Goal: Entertainment & Leisure: Consume media (video, audio)

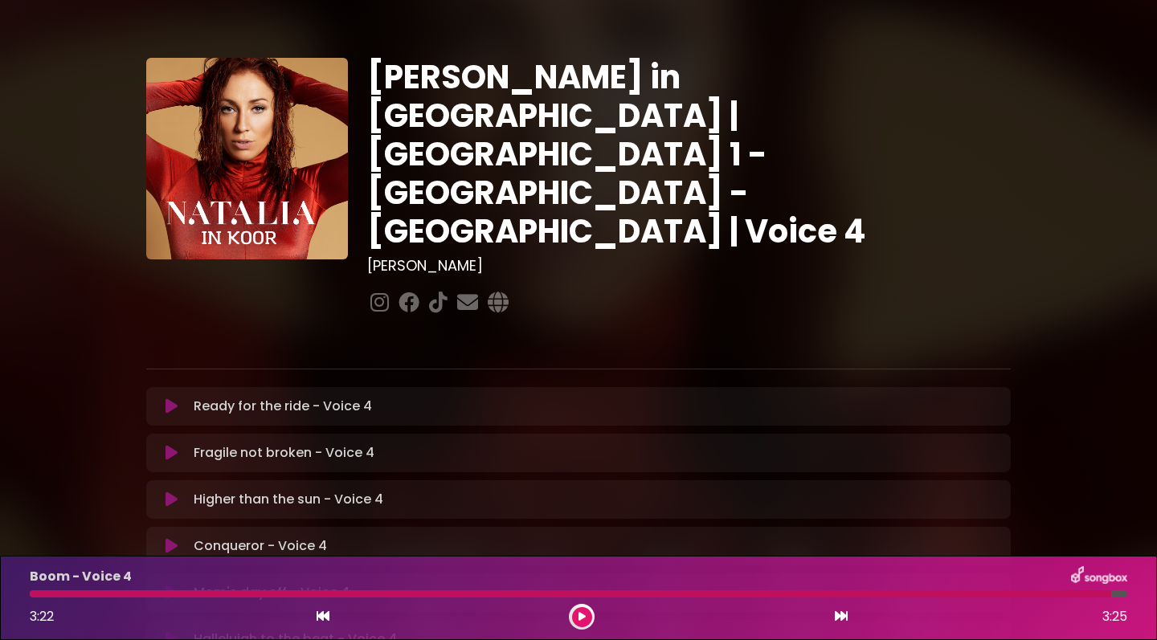
scroll to position [215, 0]
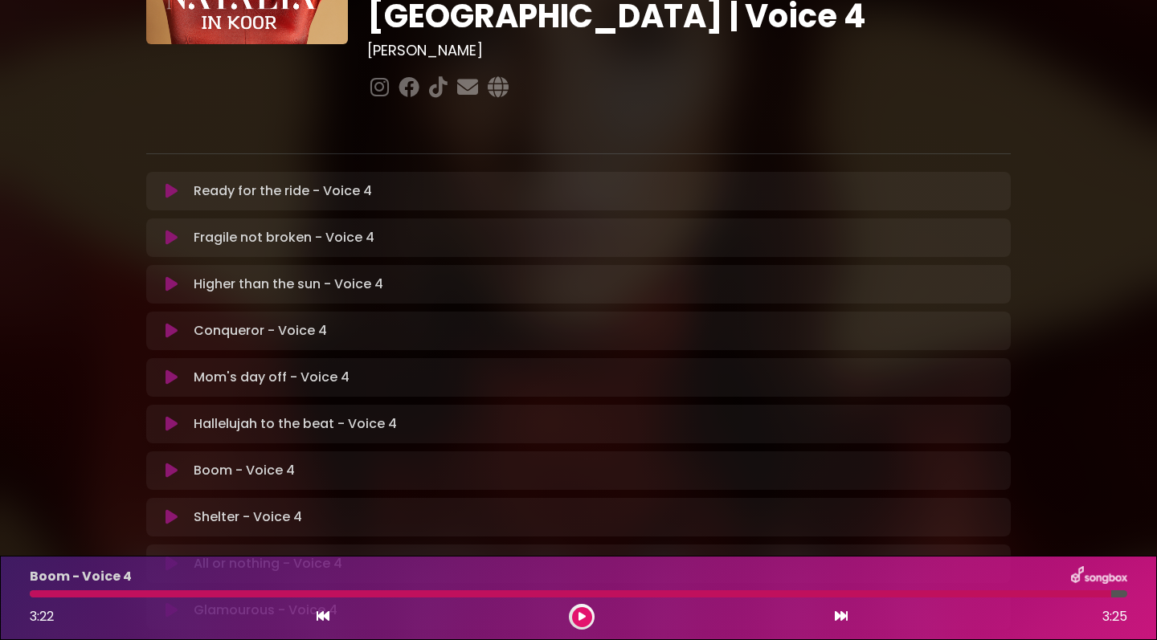
click at [171, 463] on icon at bounding box center [171, 471] width 12 height 16
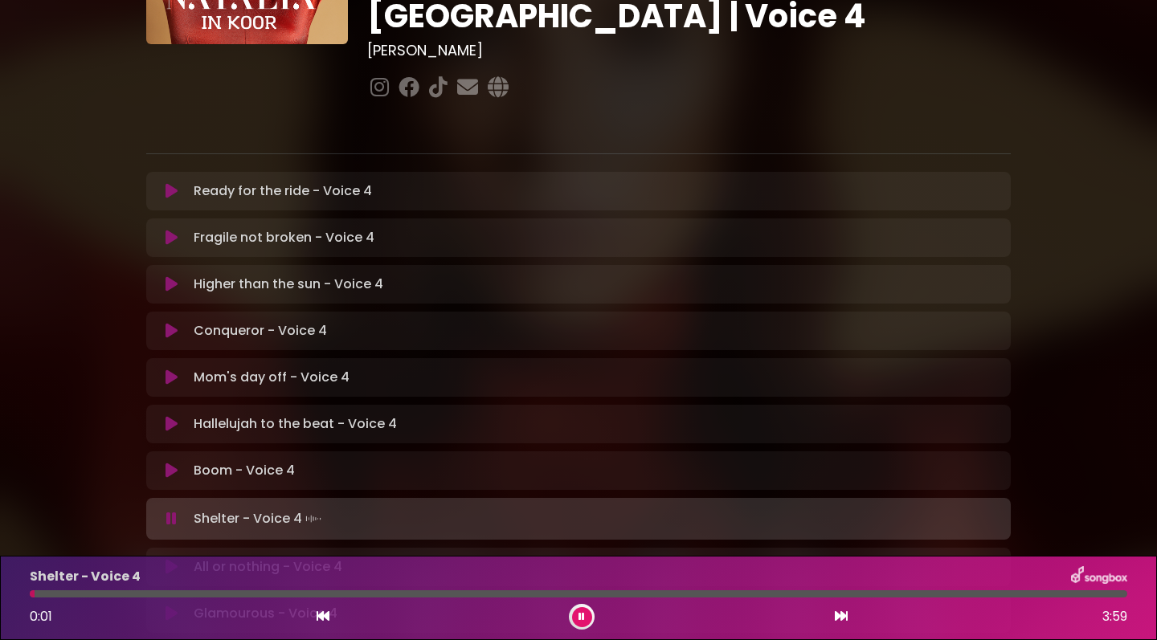
click at [171, 463] on icon at bounding box center [171, 471] width 12 height 16
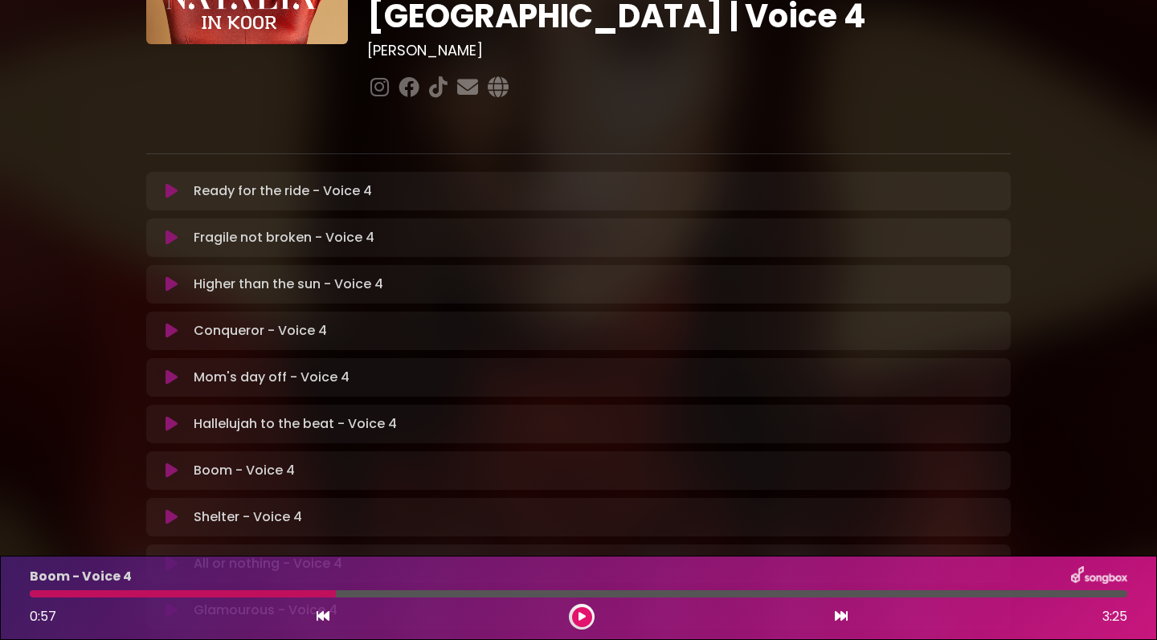
drag, startPoint x: 335, startPoint y: 597, endPoint x: 259, endPoint y: 594, distance: 75.6
click at [255, 594] on div at bounding box center [578, 593] width 1097 height 7
drag, startPoint x: 339, startPoint y: 595, endPoint x: 272, endPoint y: 591, distance: 66.8
click at [272, 591] on div at bounding box center [186, 593] width 312 height 7
click at [172, 463] on icon at bounding box center [171, 471] width 12 height 16
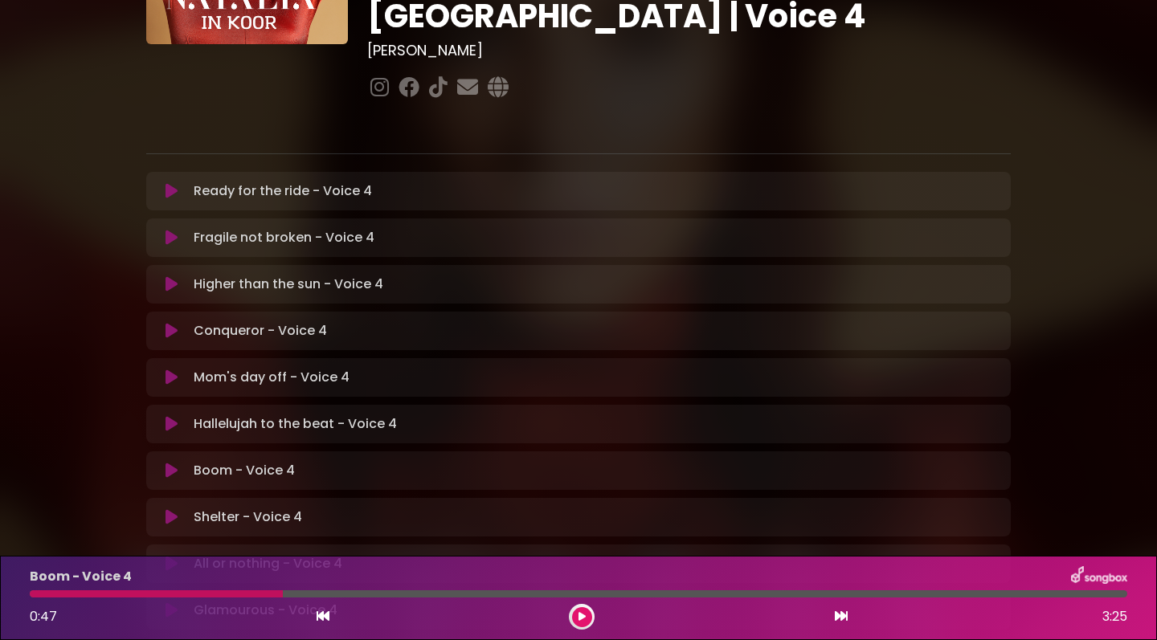
click at [172, 463] on icon at bounding box center [171, 471] width 12 height 16
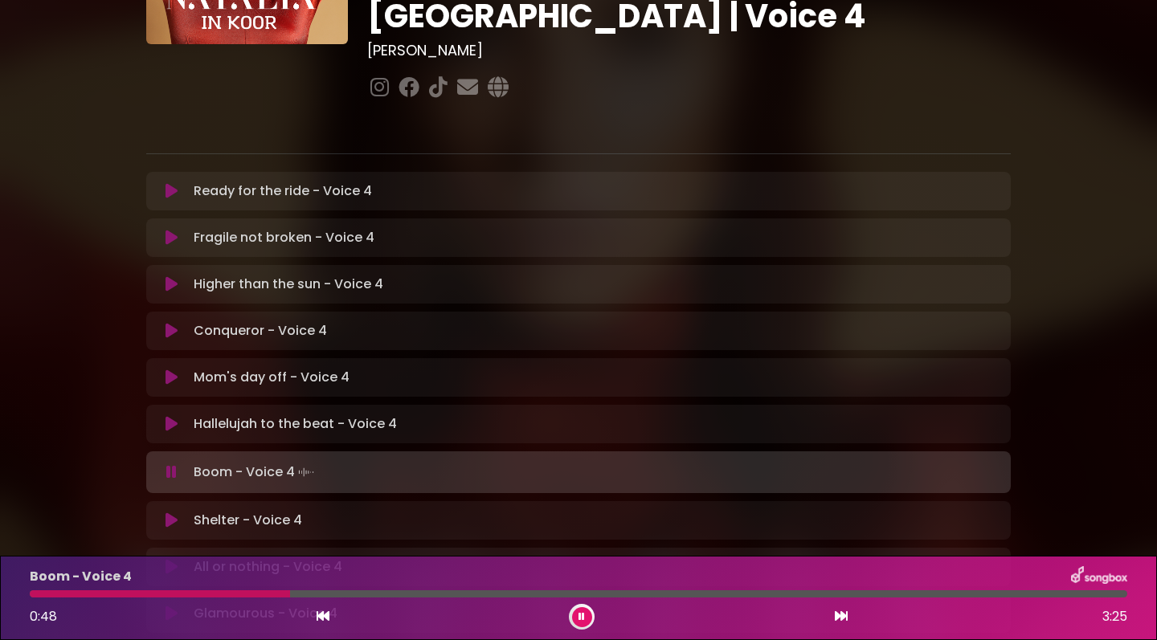
click at [579, 617] on icon at bounding box center [581, 617] width 6 height 10
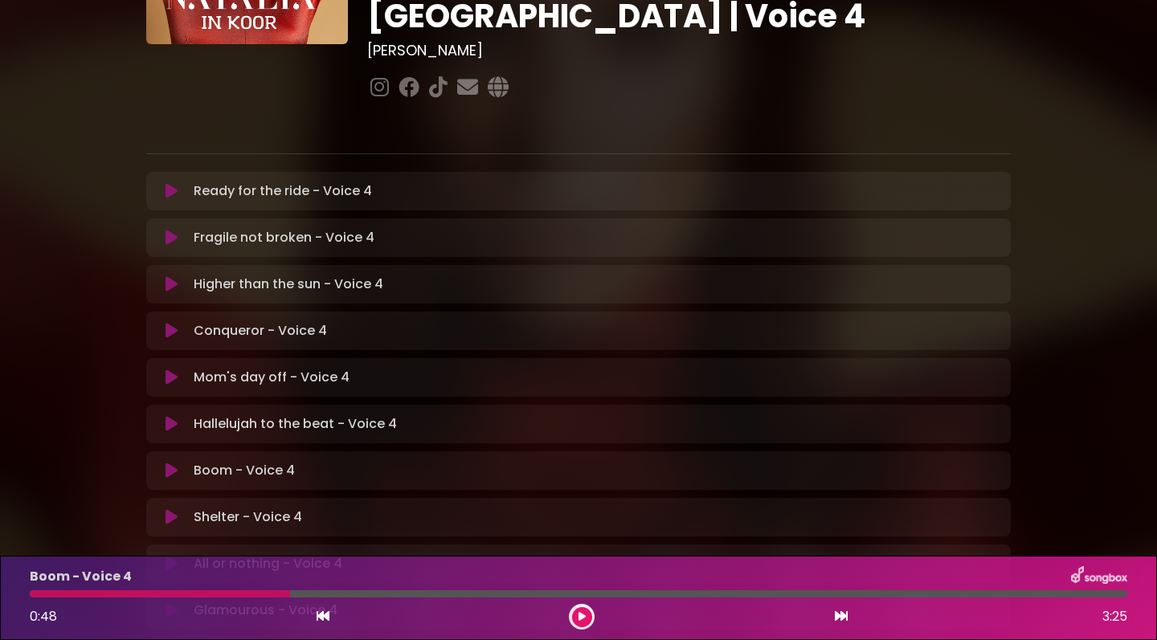
click at [322, 617] on icon at bounding box center [322, 616] width 13 height 13
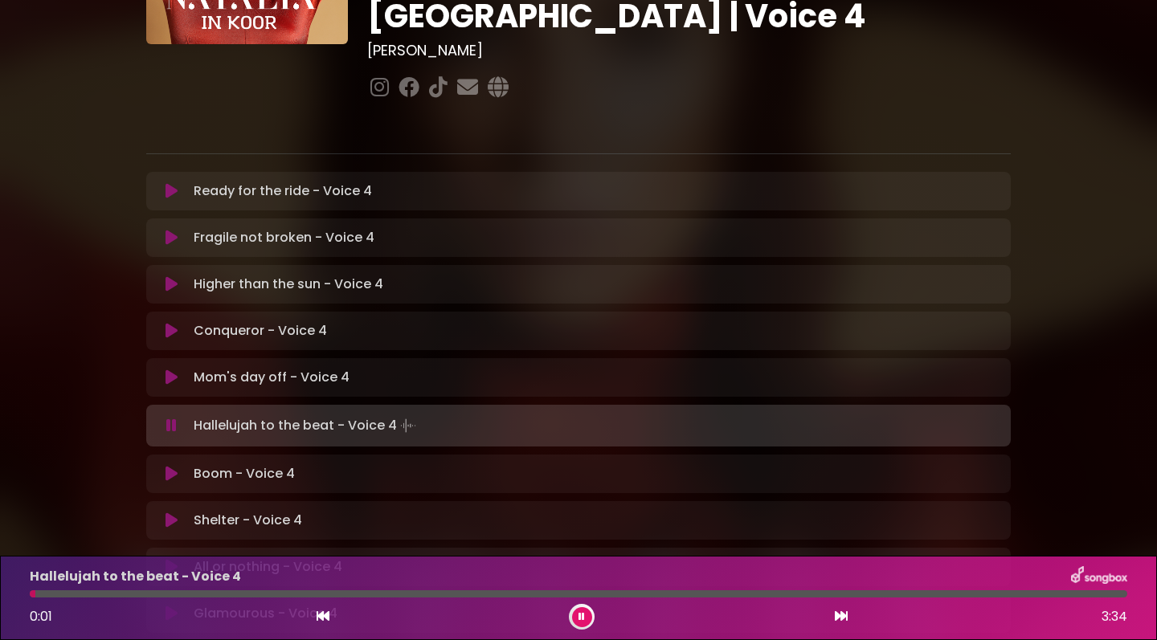
click at [169, 466] on icon at bounding box center [171, 474] width 12 height 16
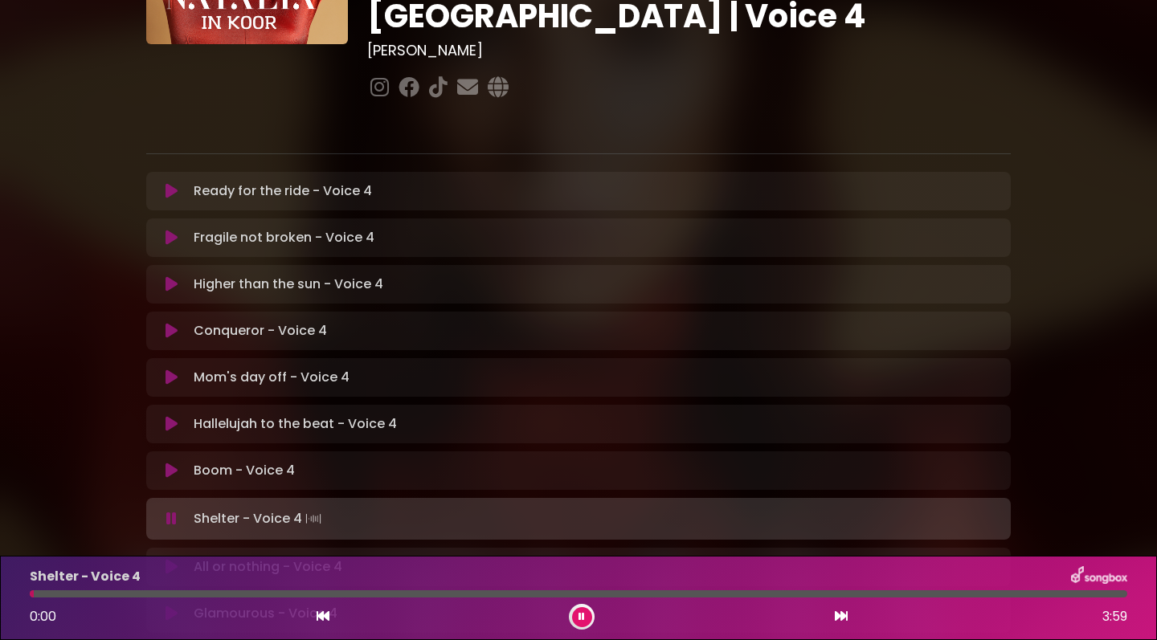
click at [174, 463] on icon at bounding box center [171, 471] width 12 height 16
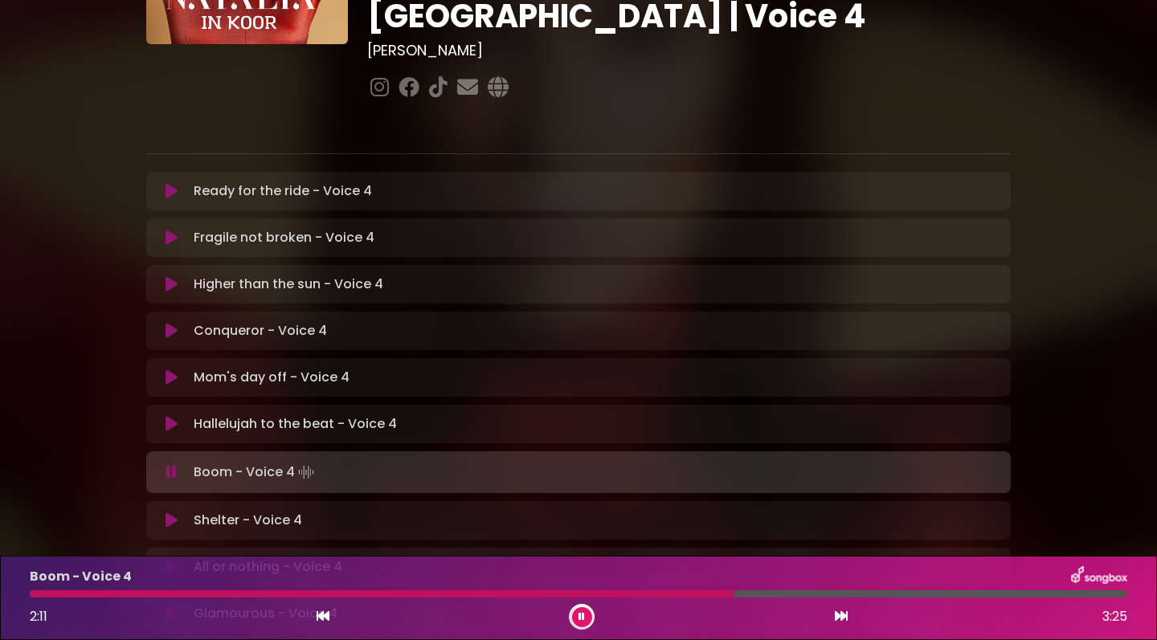
click at [168, 464] on icon at bounding box center [171, 472] width 10 height 16
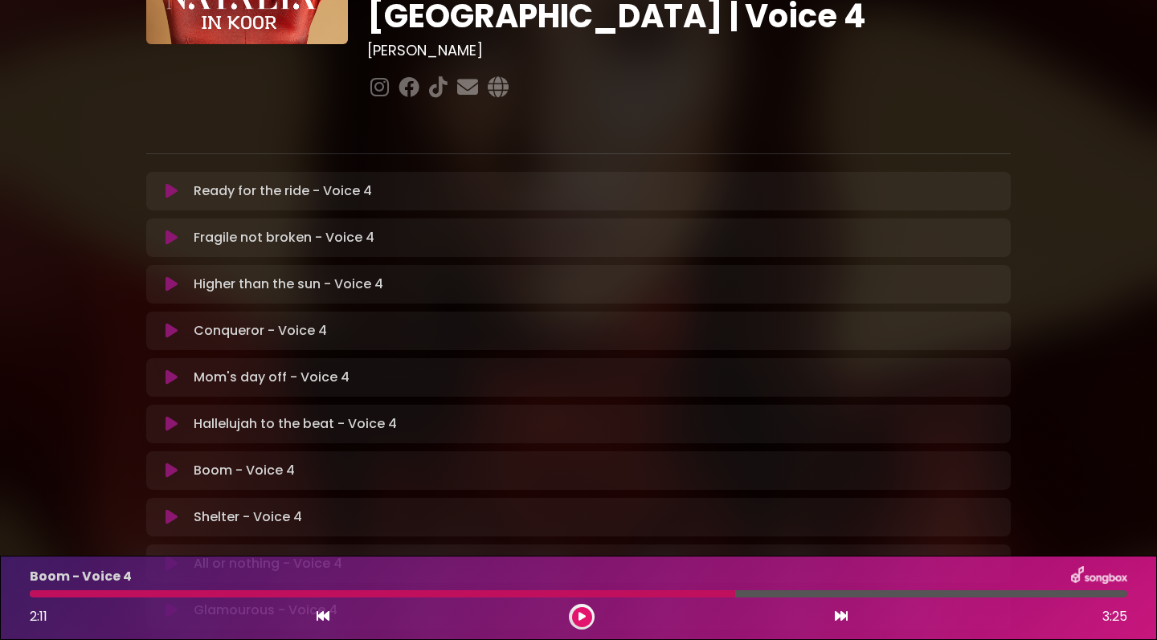
click at [168, 463] on icon at bounding box center [171, 471] width 12 height 16
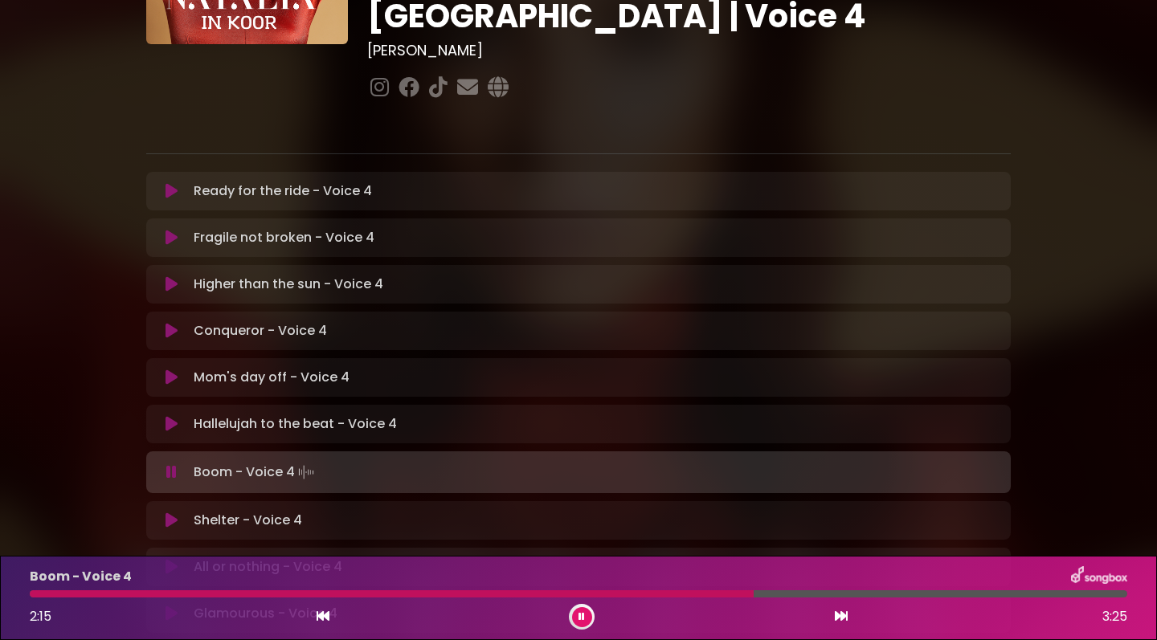
click at [320, 619] on icon at bounding box center [322, 616] width 13 height 13
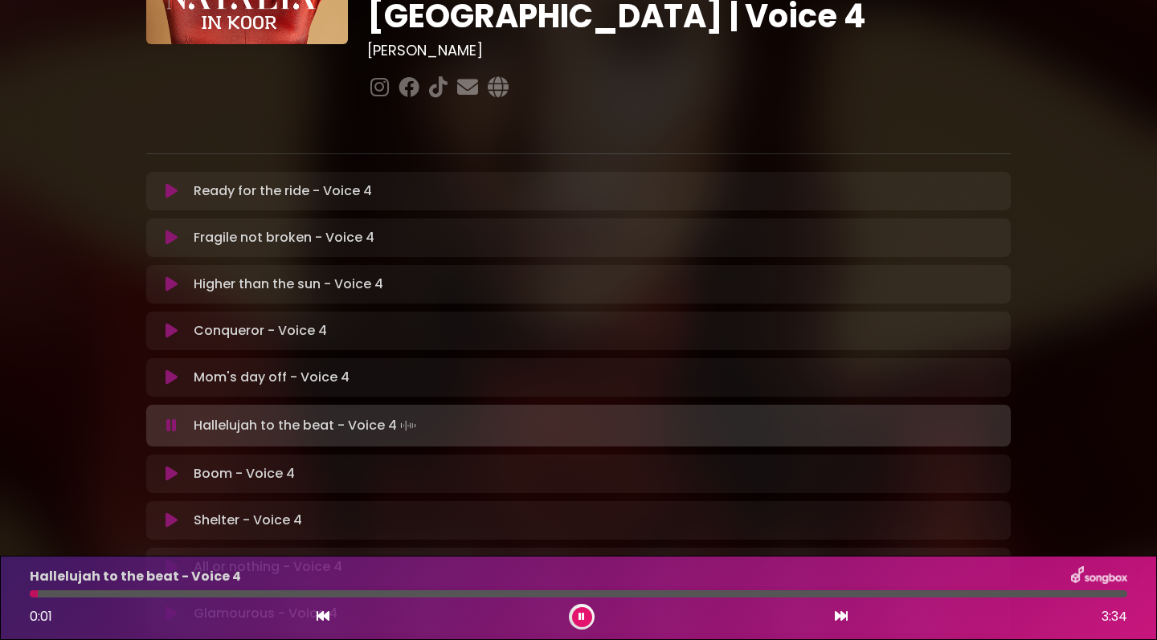
click at [166, 466] on icon at bounding box center [171, 474] width 12 height 16
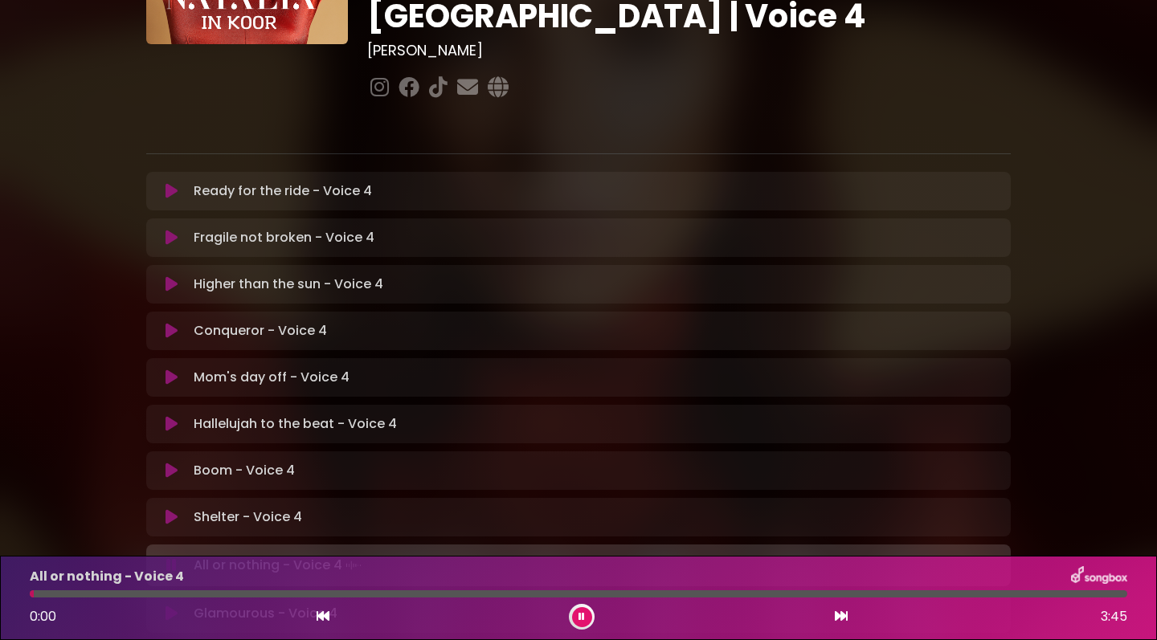
click at [166, 509] on icon at bounding box center [171, 517] width 12 height 16
click at [172, 509] on icon at bounding box center [171, 517] width 12 height 16
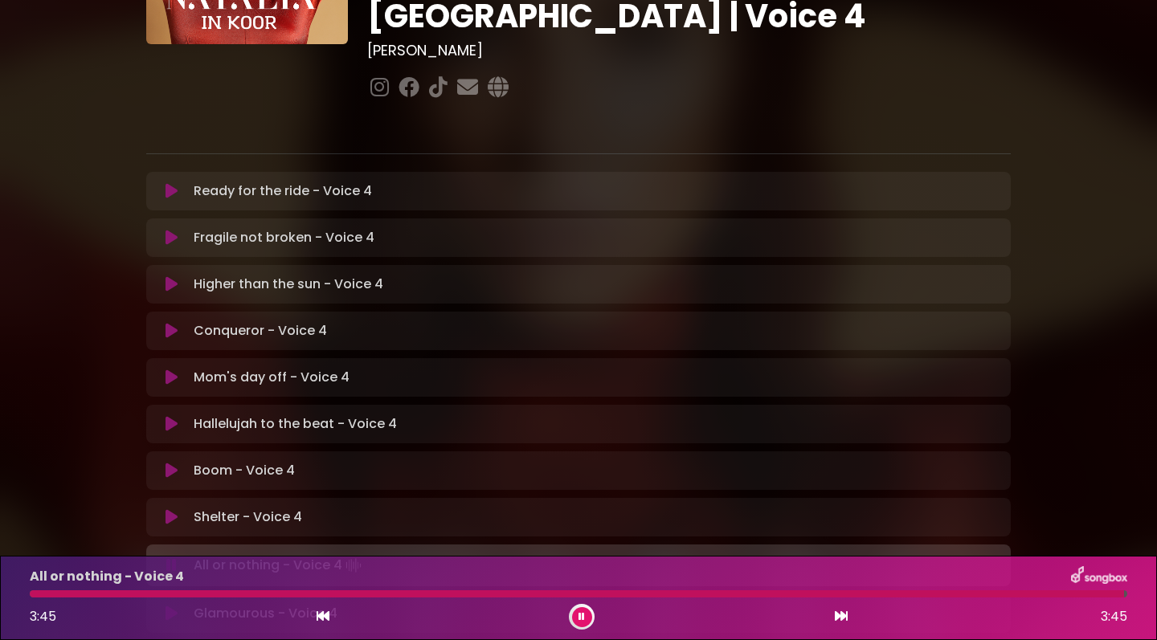
click at [581, 615] on icon at bounding box center [581, 617] width 6 height 10
click at [173, 556] on icon at bounding box center [171, 564] width 12 height 16
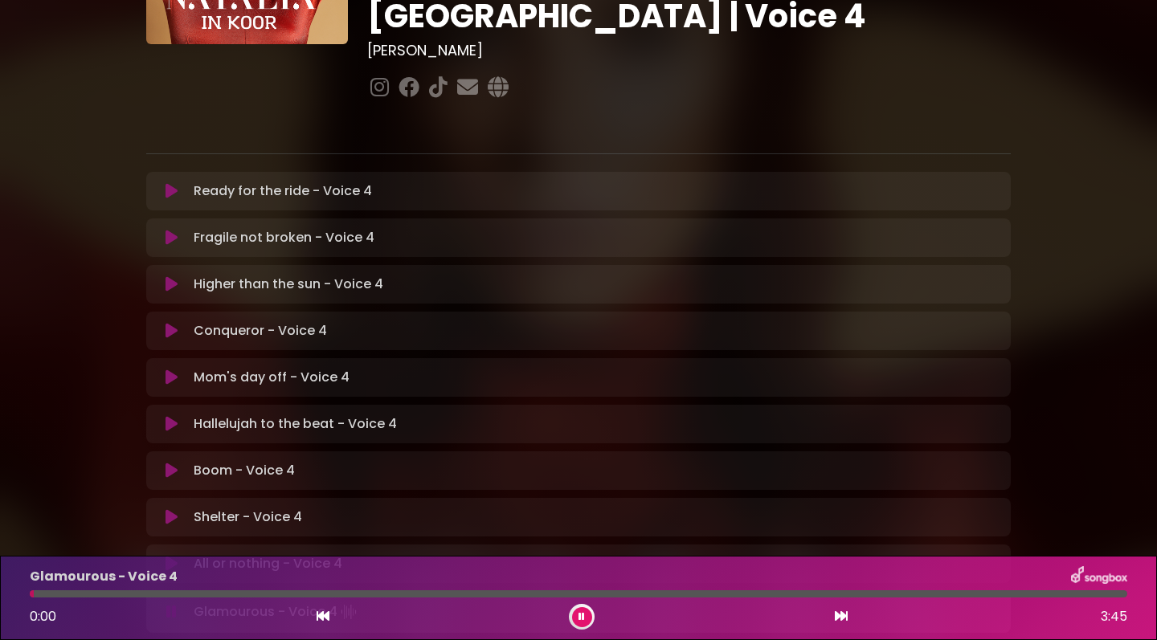
click at [167, 556] on icon at bounding box center [171, 564] width 12 height 16
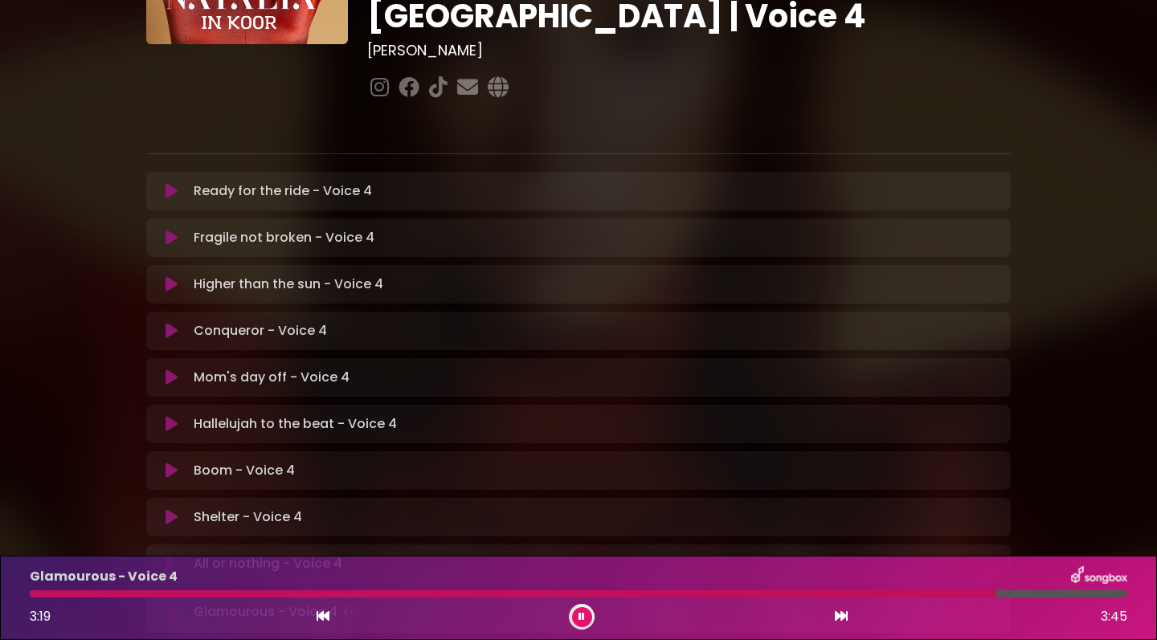
click at [320, 616] on icon at bounding box center [322, 616] width 13 height 13
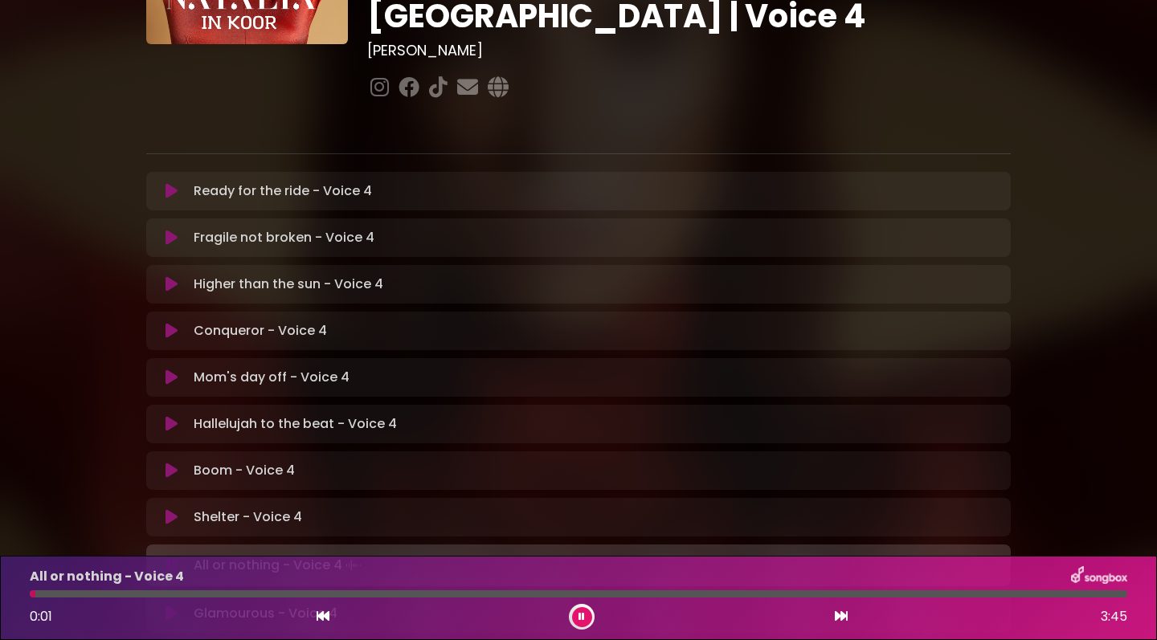
click at [165, 606] on icon at bounding box center [171, 614] width 12 height 16
click at [1130, 219] on div "[PERSON_NAME] in [GEOGRAPHIC_DATA] | [GEOGRAPHIC_DATA] 1 - [GEOGRAPHIC_DATA] - …" at bounding box center [578, 278] width 1157 height 949
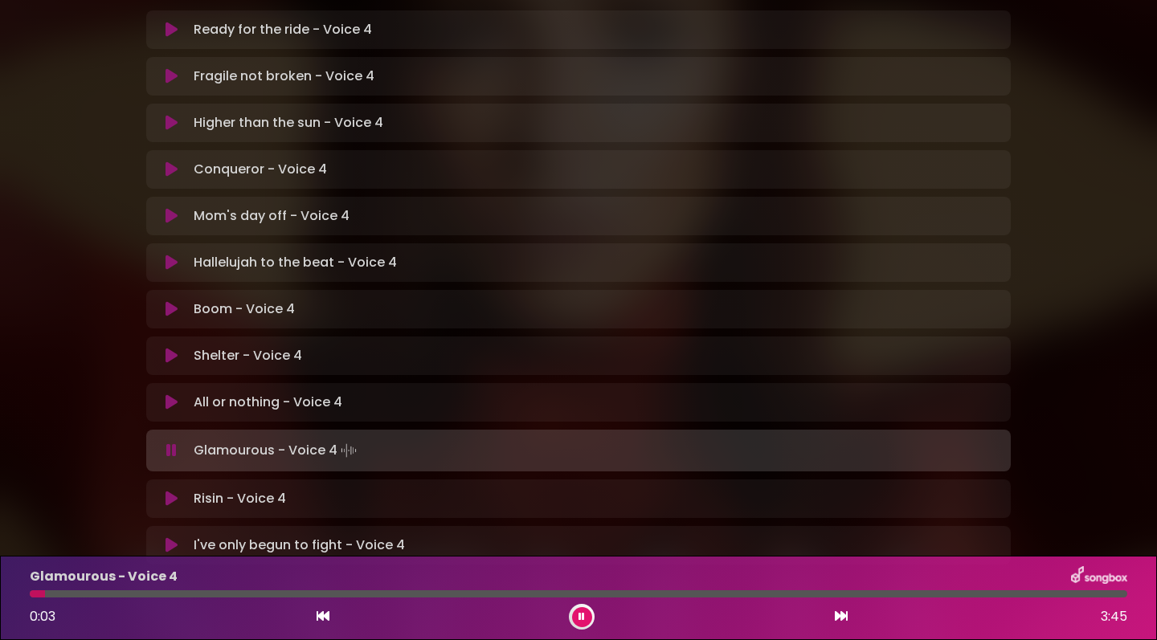
scroll to position [382, 0]
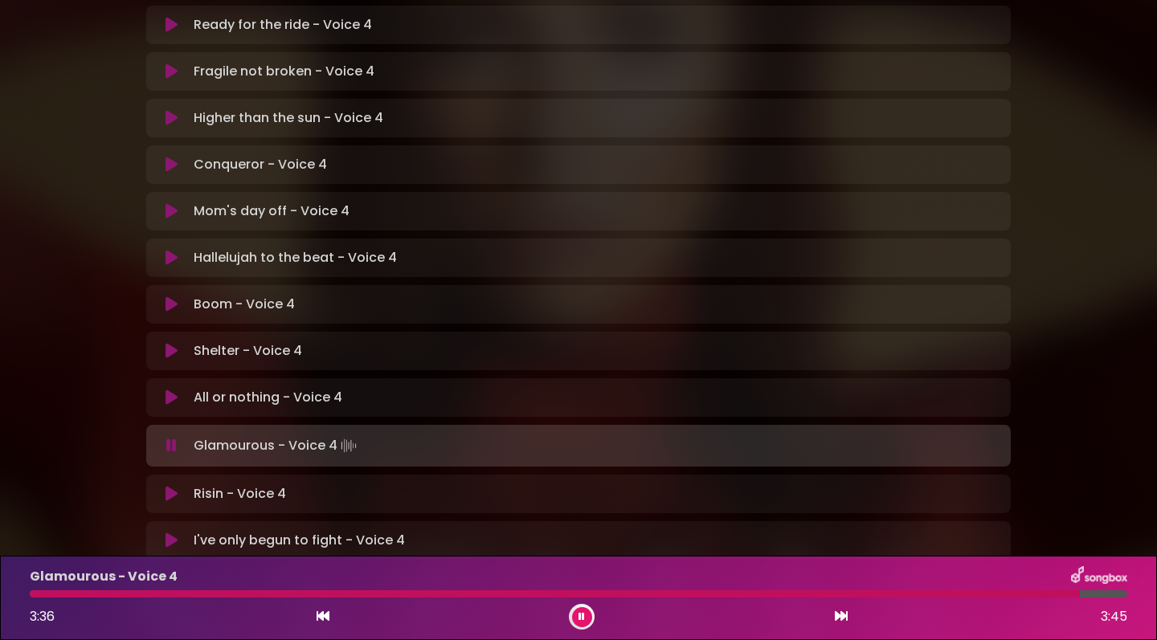
click at [322, 618] on icon at bounding box center [322, 616] width 13 height 13
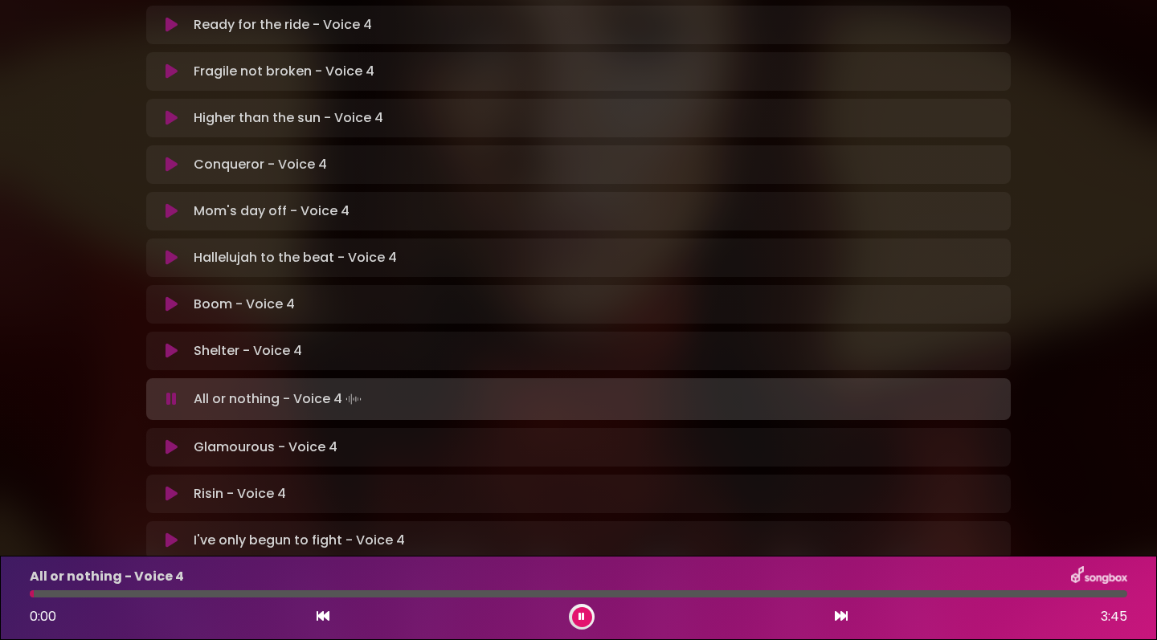
click at [172, 439] on icon at bounding box center [171, 447] width 12 height 16
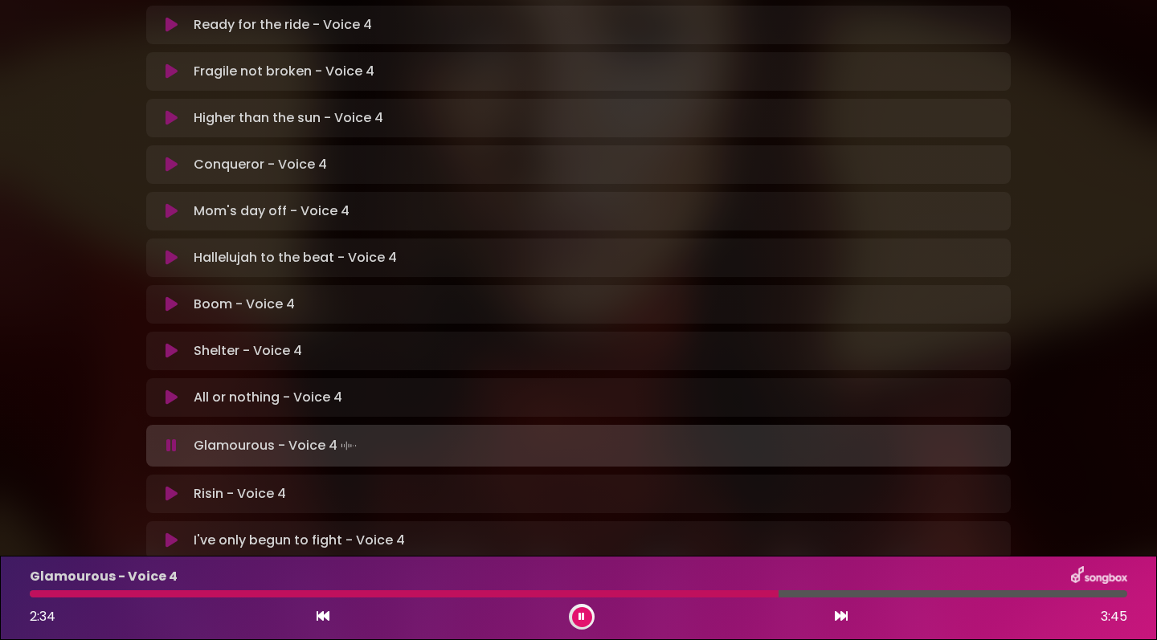
click at [173, 438] on icon at bounding box center [171, 446] width 10 height 16
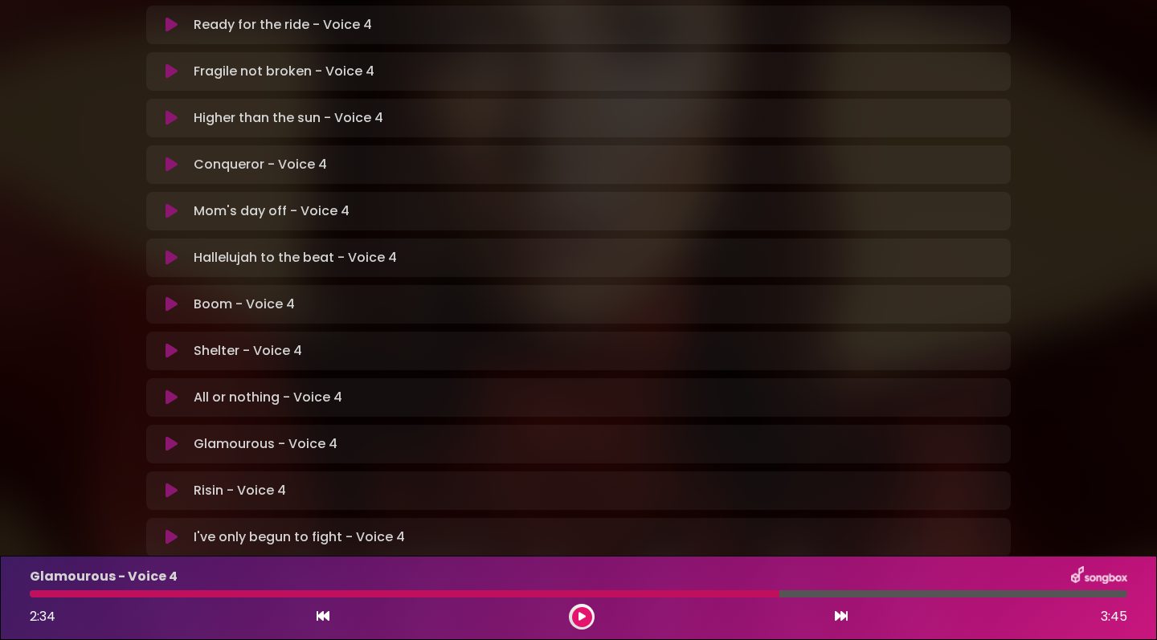
click at [292, 592] on div at bounding box center [404, 593] width 749 height 7
drag, startPoint x: 777, startPoint y: 598, endPoint x: 620, endPoint y: 585, distance: 157.9
click at [620, 585] on div "Glamourous - Voice 4 2:34 3:45" at bounding box center [578, 597] width 1116 height 63
click at [324, 617] on icon at bounding box center [322, 616] width 13 height 13
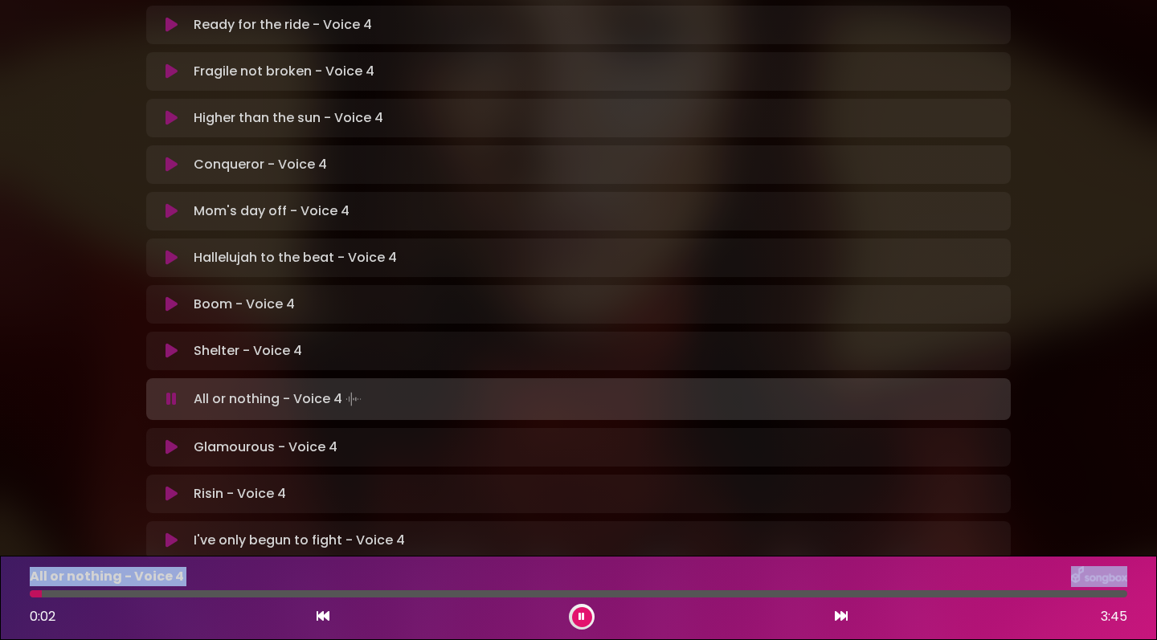
click at [172, 439] on icon at bounding box center [171, 447] width 12 height 16
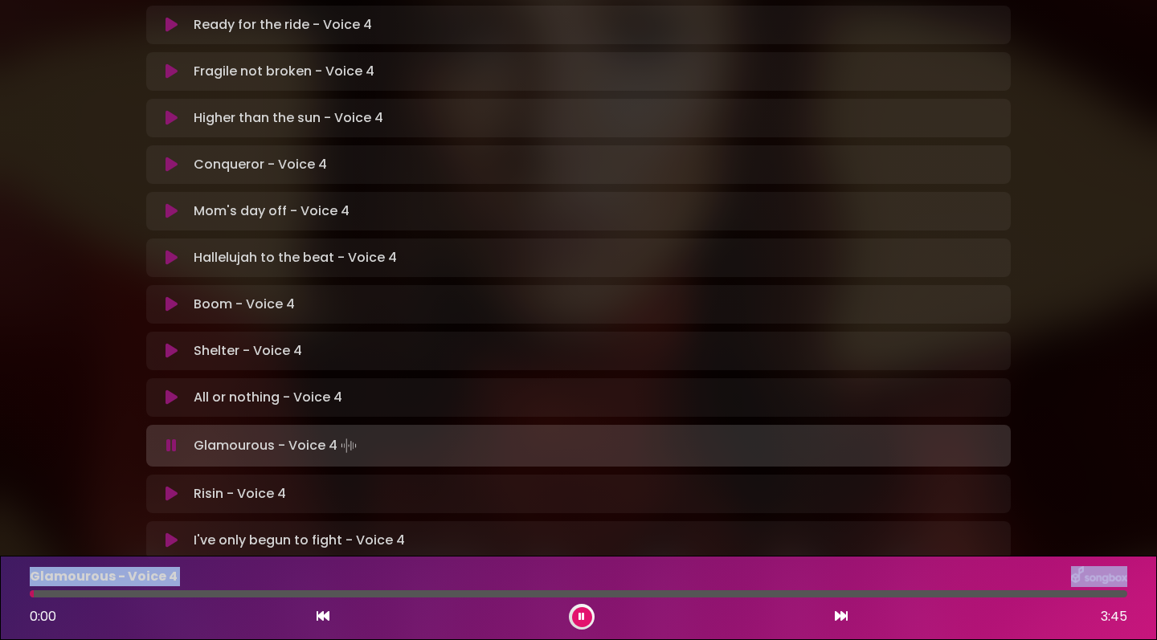
click at [250, 597] on div at bounding box center [578, 593] width 1097 height 7
